Goal: Information Seeking & Learning: Learn about a topic

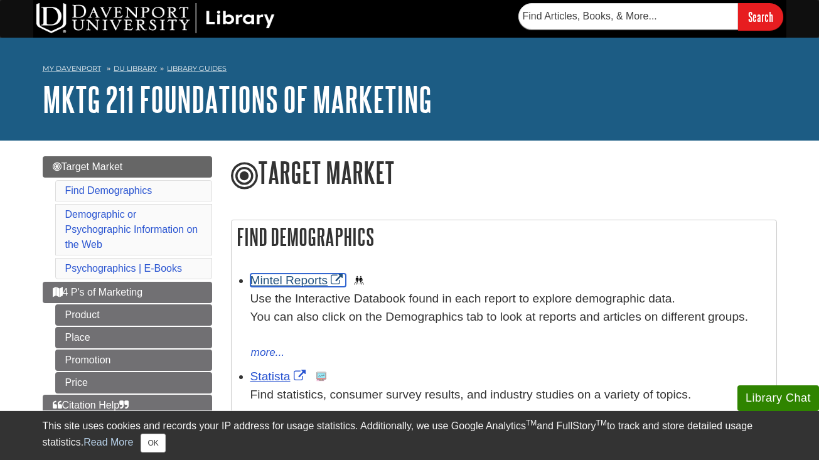
click at [292, 280] on link "Mintel Reports" at bounding box center [299, 280] width 96 height 13
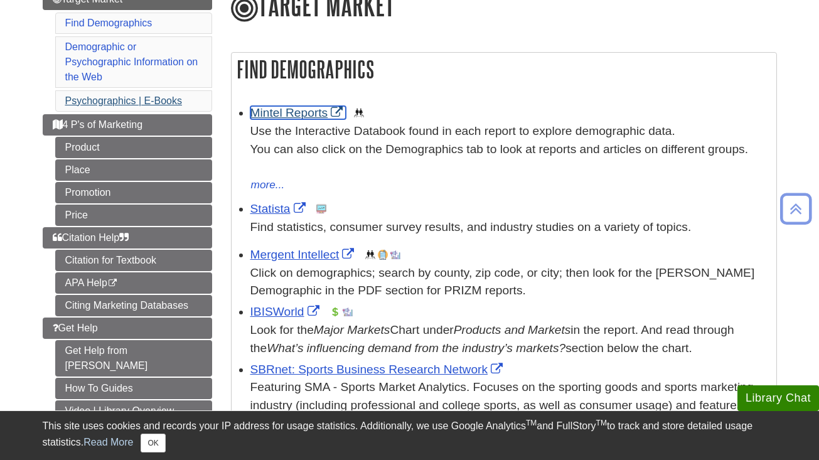
scroll to position [170, 0]
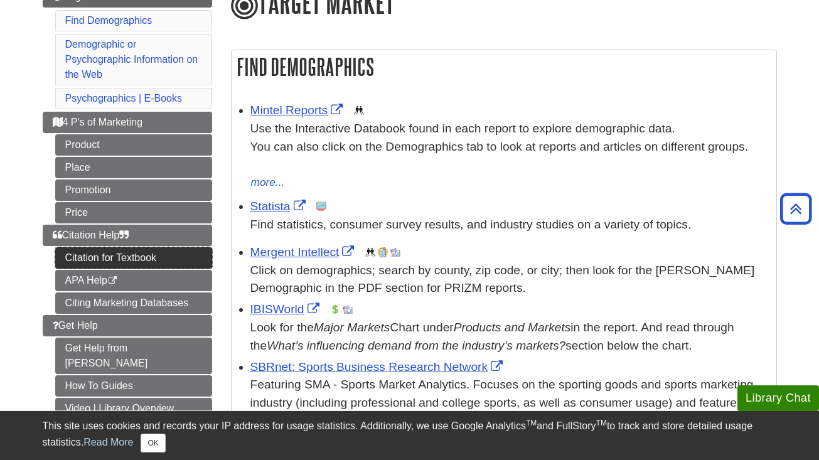
click at [149, 258] on link "Citation for Textbook" at bounding box center [133, 257] width 157 height 21
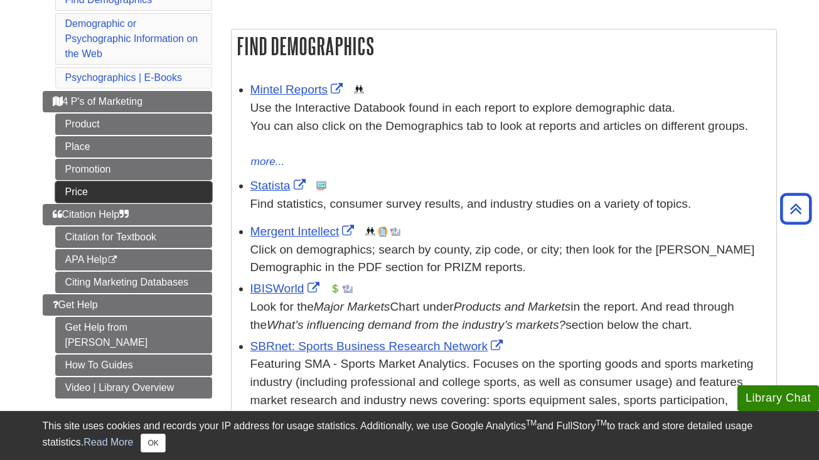
scroll to position [218, 0]
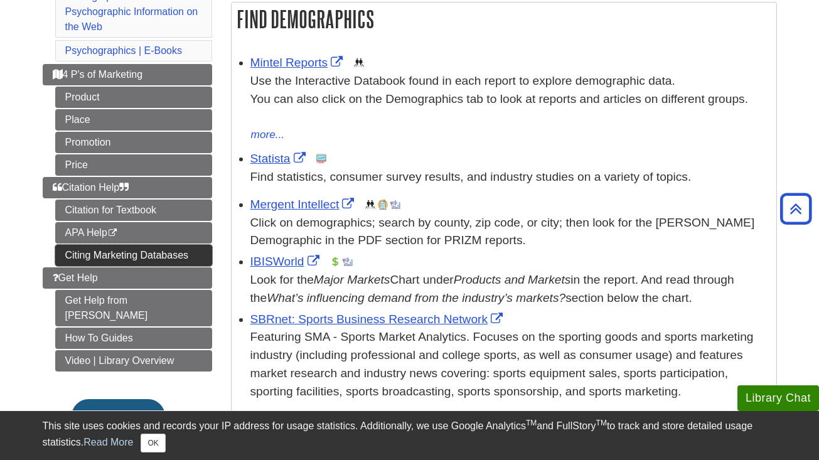
click at [139, 261] on link "Citing Marketing Databases" at bounding box center [133, 255] width 157 height 21
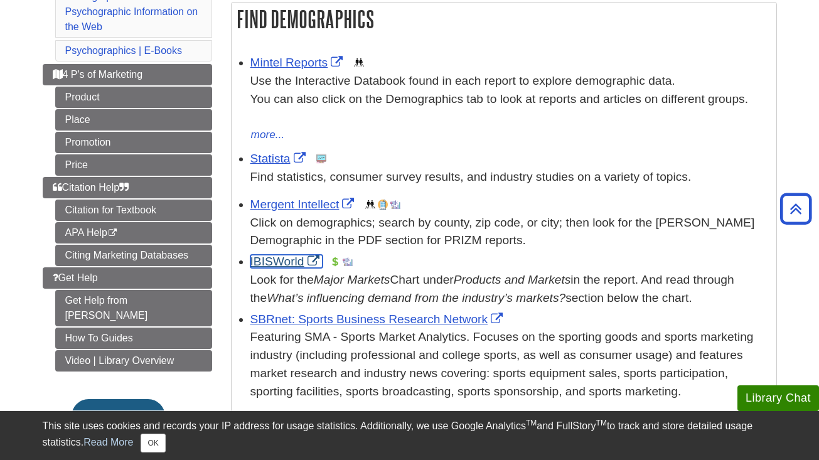
click at [275, 267] on link "IBISWorld" at bounding box center [287, 261] width 72 height 13
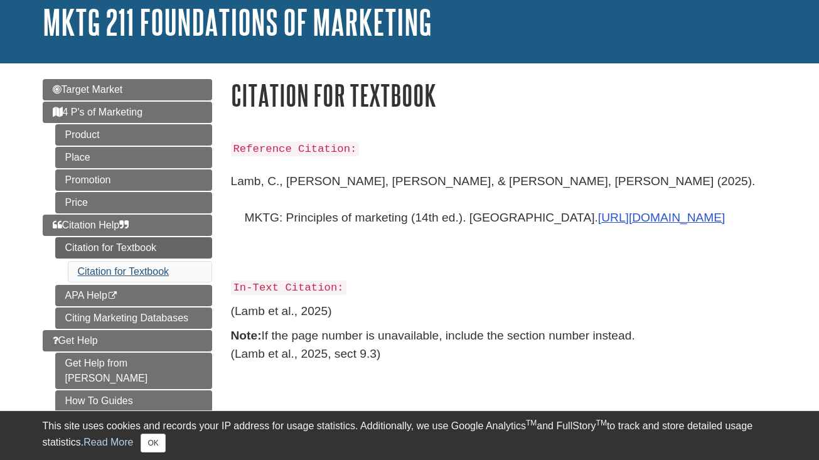
scroll to position [134, 0]
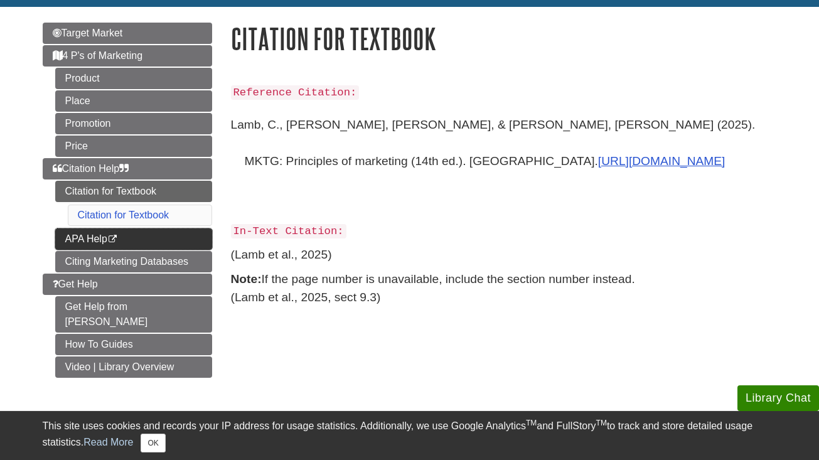
click at [137, 242] on link "APA Help This link opens in a new window" at bounding box center [133, 239] width 157 height 21
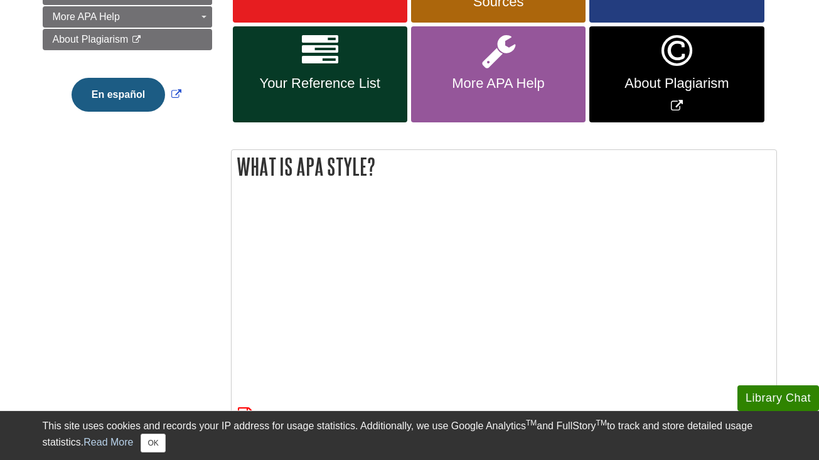
scroll to position [377, 0]
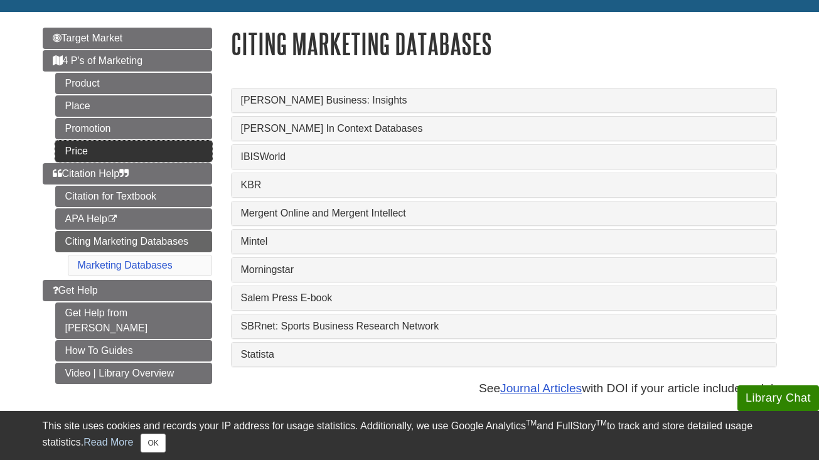
scroll to position [128, 0]
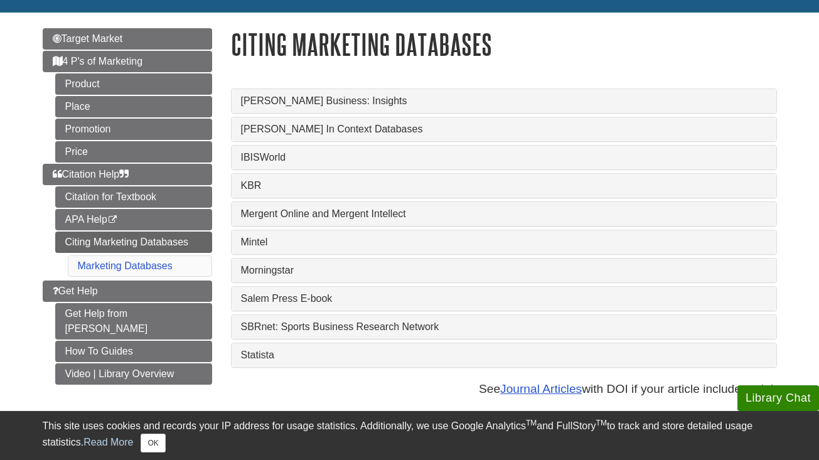
click at [257, 241] on div "Mintel" at bounding box center [504, 242] width 545 height 24
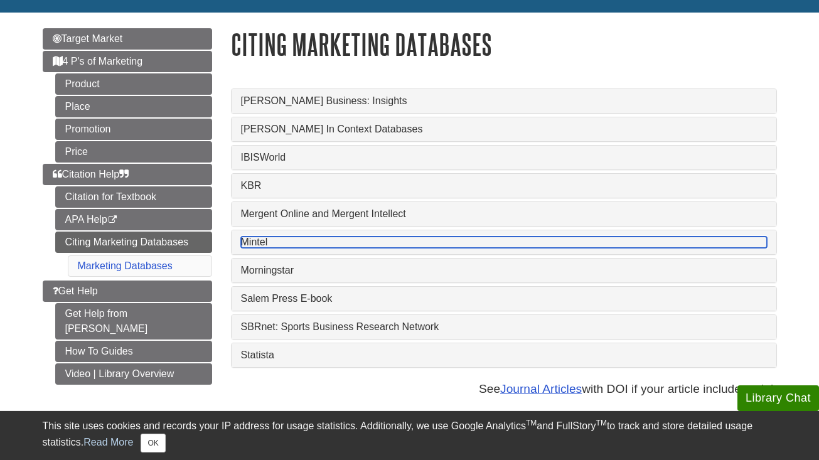
click at [255, 247] on link "Mintel" at bounding box center [504, 242] width 526 height 11
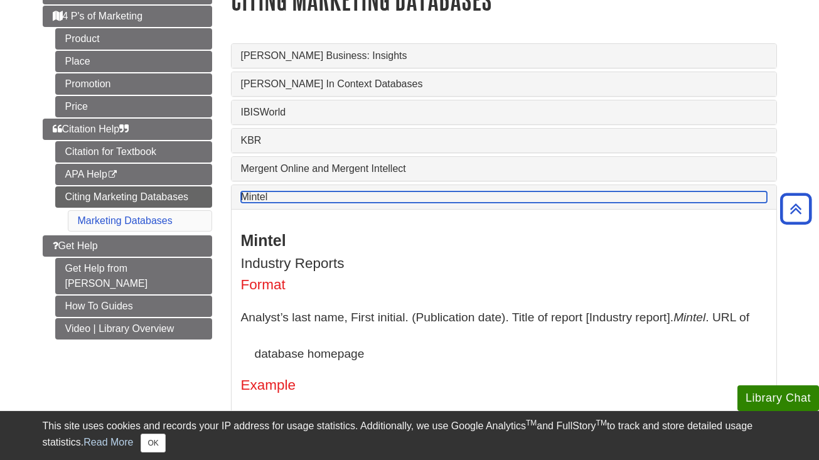
scroll to position [0, 0]
